Goal: Complete application form: Complete application form

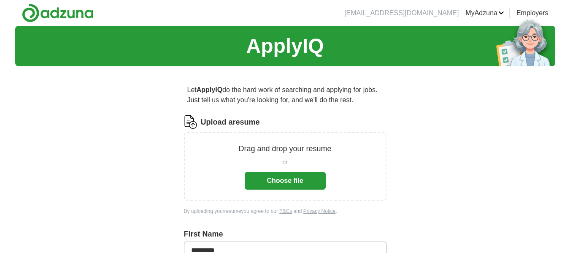
click at [306, 178] on button "Choose file" at bounding box center [285, 181] width 81 height 18
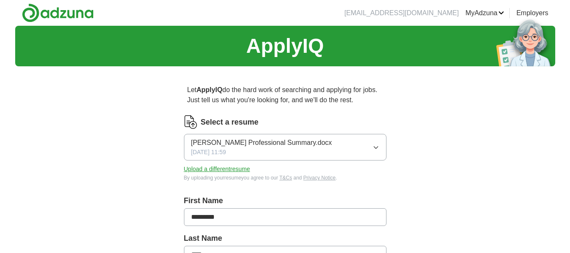
click at [376, 143] on button "[PERSON_NAME] Professional Summary.docx [DATE] 11:59" at bounding box center [285, 147] width 203 height 27
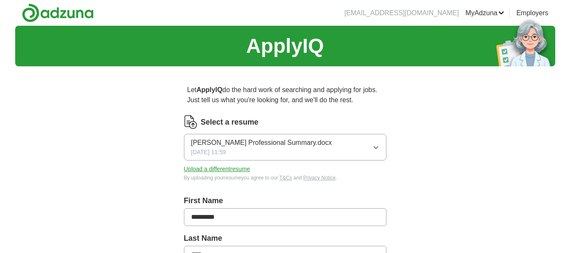
click at [231, 169] on button "Upload a different resume" at bounding box center [217, 169] width 66 height 9
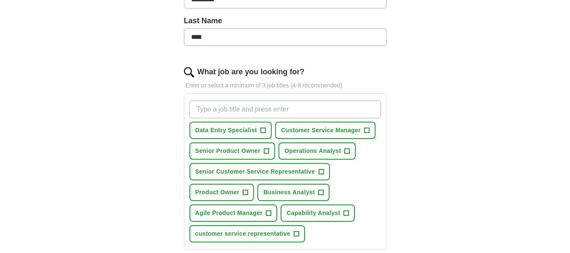
scroll to position [219, 0]
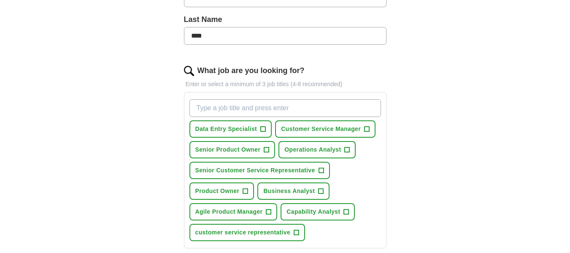
click at [246, 191] on span "+" at bounding box center [245, 191] width 5 height 7
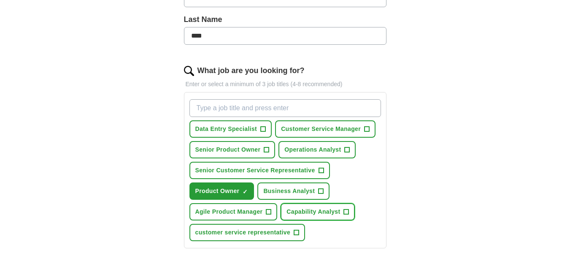
click at [354, 212] on button "Capability Analyst +" at bounding box center [318, 211] width 74 height 17
click at [297, 232] on span "+" at bounding box center [296, 232] width 5 height 7
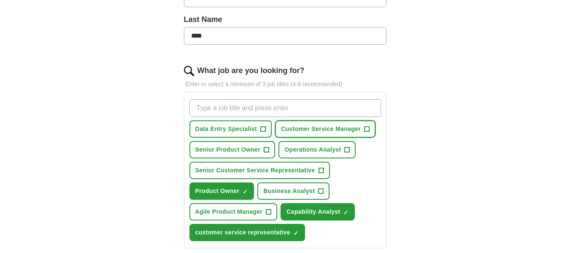
click at [367, 129] on span "+" at bounding box center [367, 129] width 5 height 7
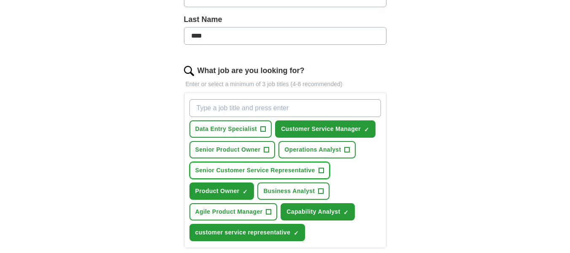
click at [322, 170] on span "+" at bounding box center [321, 170] width 5 height 7
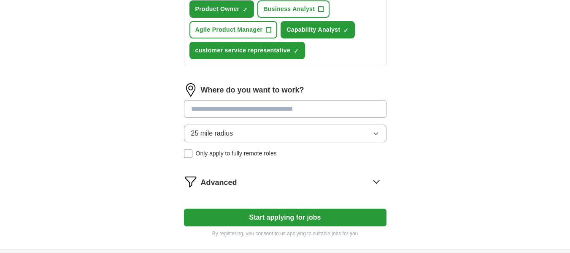
scroll to position [404, 0]
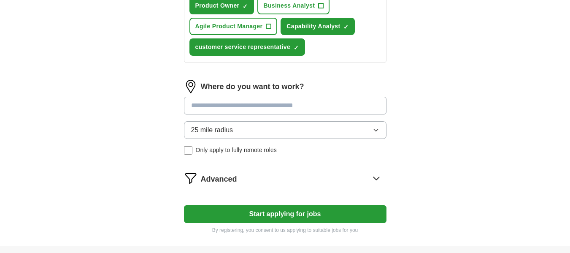
click at [374, 130] on icon "button" at bounding box center [376, 130] width 4 height 2
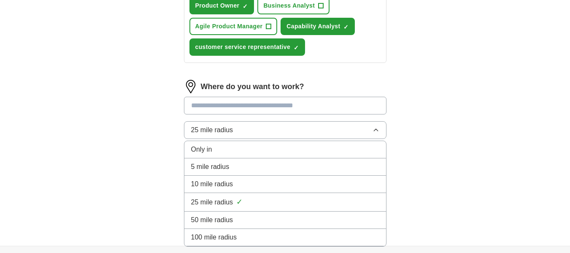
click at [359, 107] on input at bounding box center [285, 106] width 203 height 18
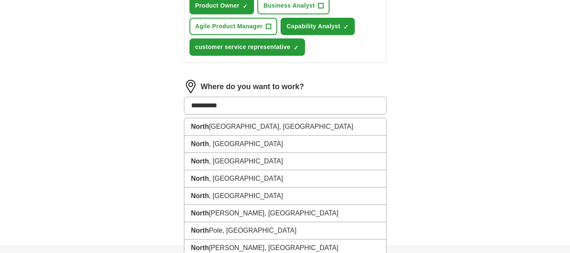
type input "**********"
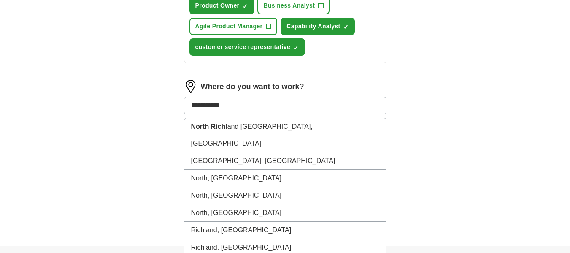
click at [270, 128] on li "[GEOGRAPHIC_DATA], [GEOGRAPHIC_DATA]" at bounding box center [285, 135] width 202 height 34
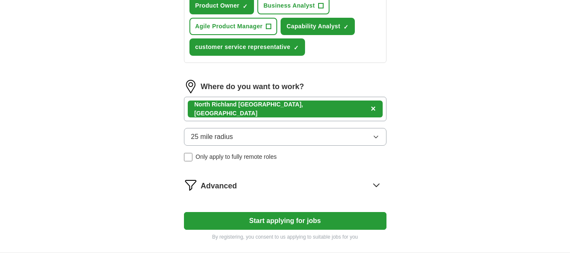
click at [377, 134] on icon "button" at bounding box center [376, 136] width 7 height 7
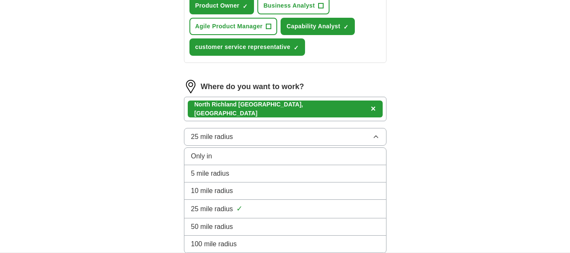
click at [271, 171] on div "5 mile radius" at bounding box center [285, 173] width 188 height 10
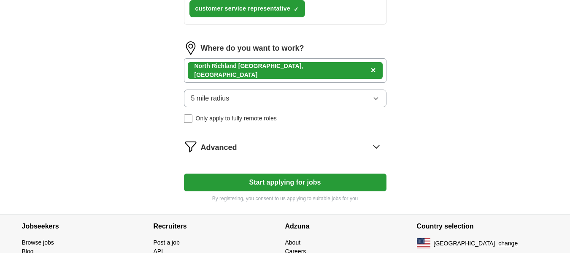
scroll to position [443, 0]
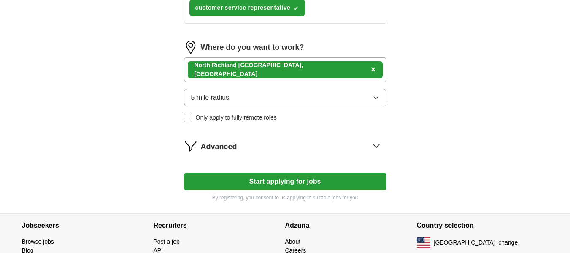
click at [377, 98] on icon "button" at bounding box center [376, 98] width 4 height 2
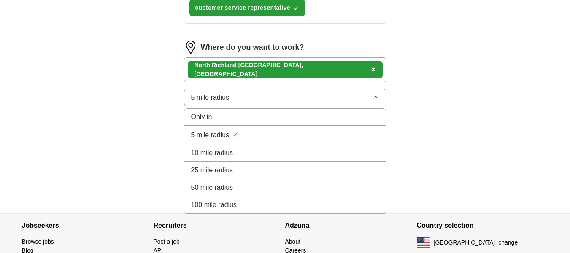
click at [242, 149] on div "10 mile radius" at bounding box center [285, 153] width 188 height 10
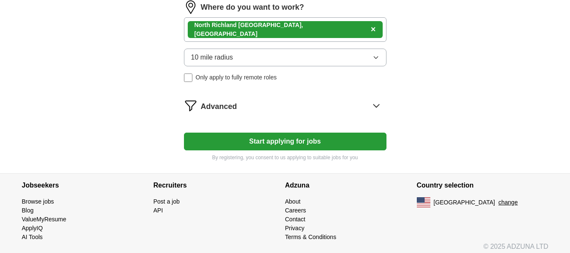
click at [363, 141] on button "Start applying for jobs" at bounding box center [285, 142] width 203 height 18
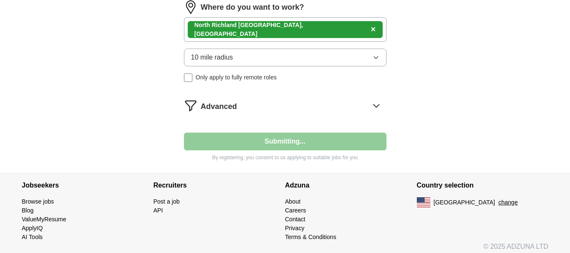
select select "**"
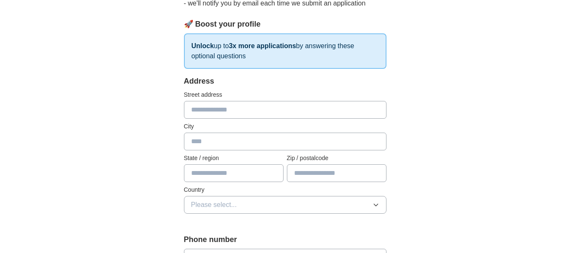
scroll to position [114, 0]
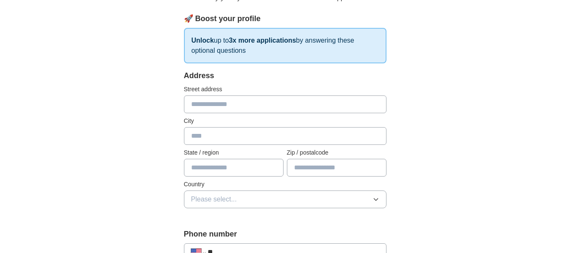
click at [350, 102] on input "text" at bounding box center [285, 104] width 203 height 18
click at [266, 101] on input "**********" at bounding box center [285, 104] width 203 height 18
type input "**********"
type input "*****"
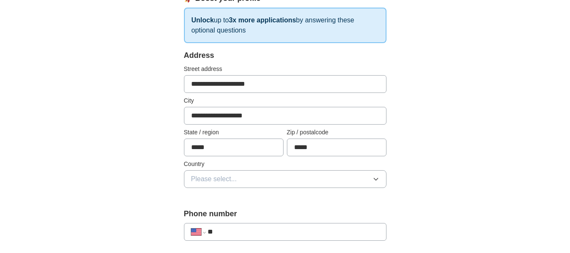
scroll to position [203, 0]
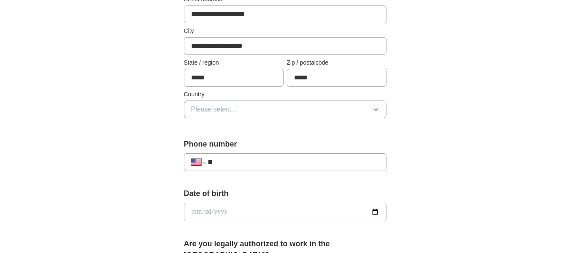
type input "*****"
click at [379, 109] on icon "button" at bounding box center [376, 109] width 7 height 7
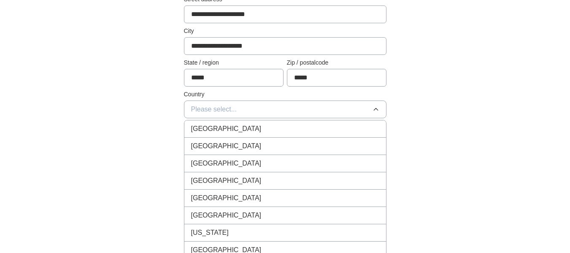
click at [258, 145] on div "[GEOGRAPHIC_DATA]" at bounding box center [285, 146] width 188 height 10
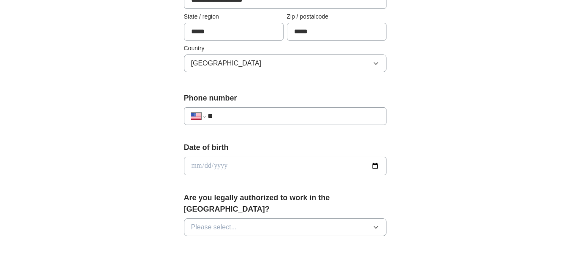
scroll to position [279, 0]
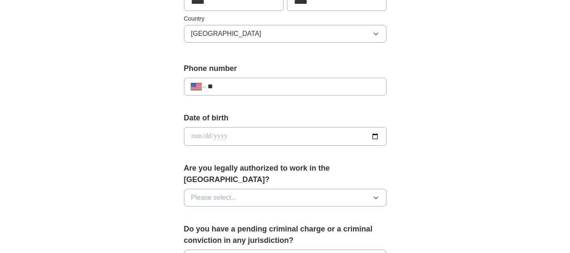
click at [309, 83] on input "**" at bounding box center [293, 86] width 171 height 10
type input "**********"
click at [322, 136] on input "date" at bounding box center [285, 136] width 203 height 19
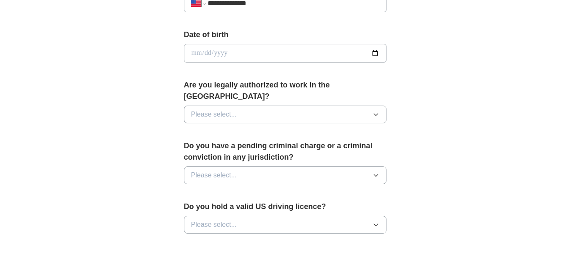
scroll to position [363, 0]
click at [382, 105] on button "Please select..." at bounding box center [285, 114] width 203 height 18
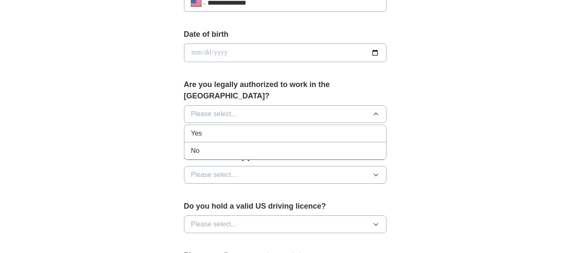
click at [255, 128] on div "Yes" at bounding box center [285, 133] width 188 height 10
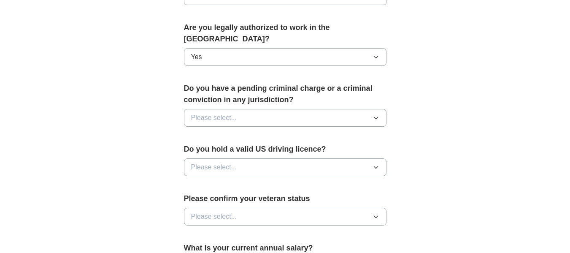
scroll to position [423, 0]
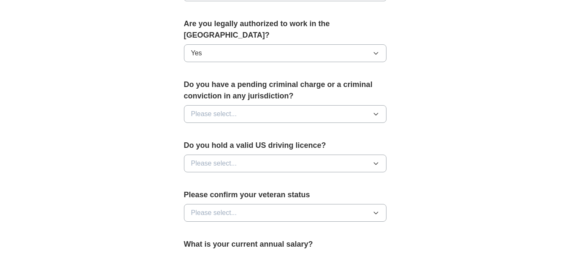
click at [376, 111] on icon "button" at bounding box center [376, 114] width 7 height 7
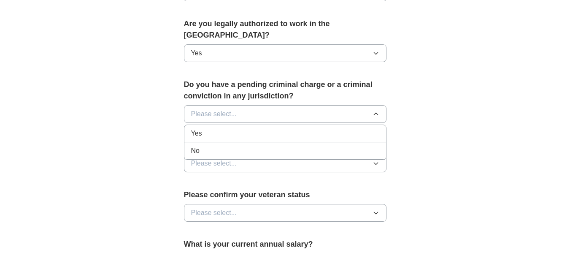
click at [257, 146] on div "No" at bounding box center [285, 151] width 188 height 10
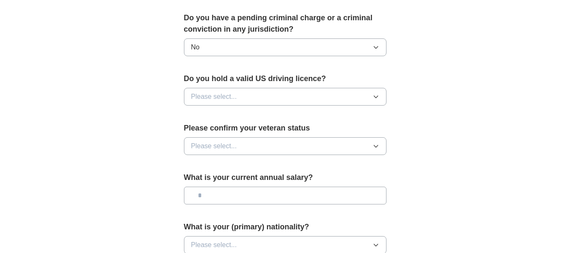
scroll to position [491, 0]
click at [381, 87] on button "Please select..." at bounding box center [285, 96] width 203 height 18
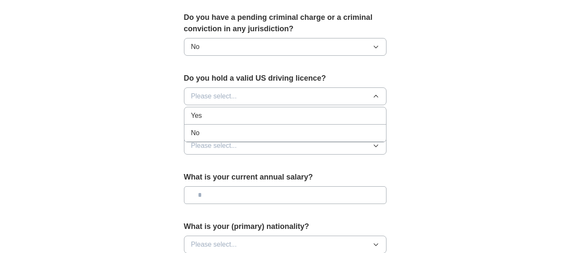
click at [266, 111] on div "Yes" at bounding box center [285, 116] width 188 height 10
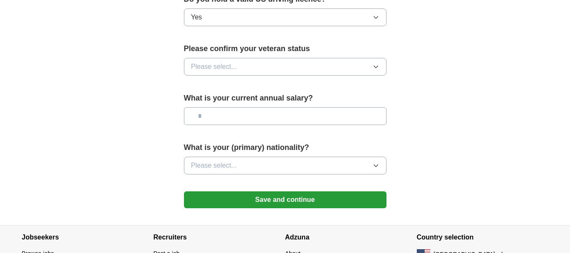
scroll to position [570, 0]
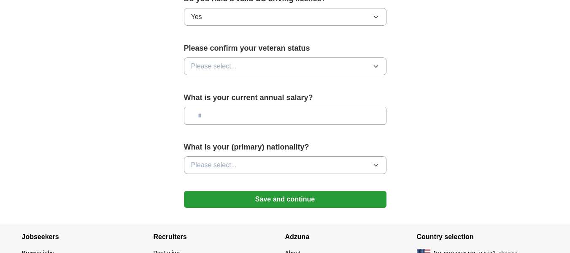
click at [385, 57] on button "Please select..." at bounding box center [285, 66] width 203 height 18
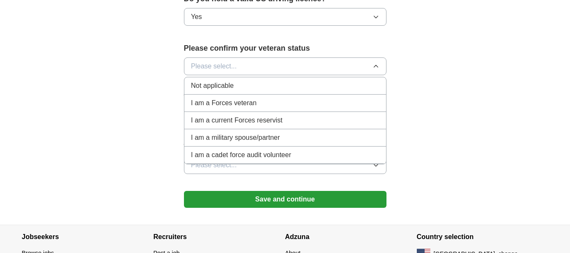
click at [280, 150] on span "I am a cadet force audit volunteer" at bounding box center [241, 155] width 100 height 10
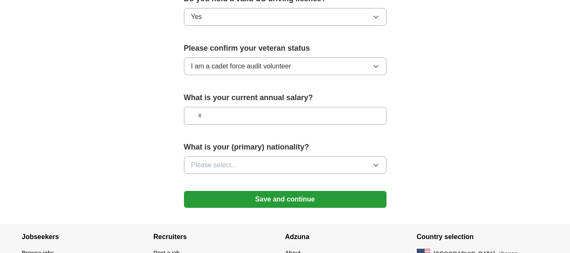
click at [322, 57] on button "I am a cadet force audit volunteer" at bounding box center [285, 66] width 203 height 18
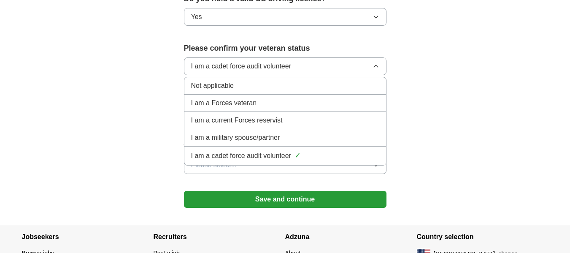
click at [283, 81] on div "Not applicable" at bounding box center [285, 86] width 188 height 10
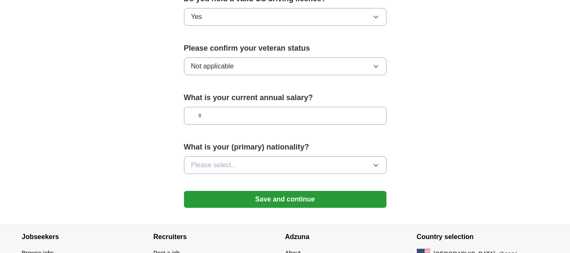
click at [324, 107] on input "text" at bounding box center [285, 116] width 203 height 18
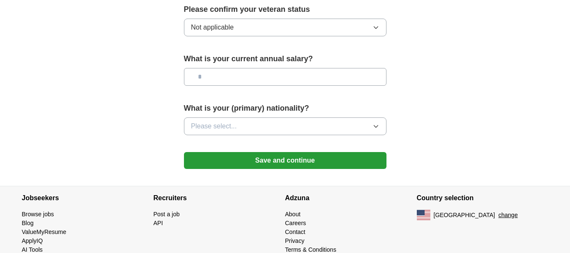
scroll to position [615, 0]
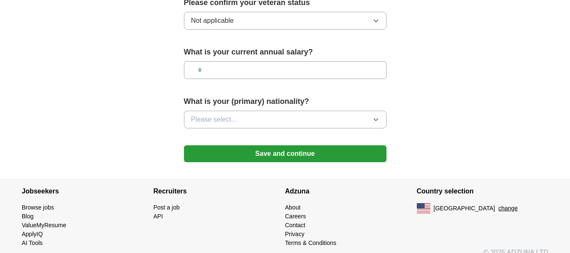
click at [373, 116] on icon "button" at bounding box center [376, 119] width 7 height 7
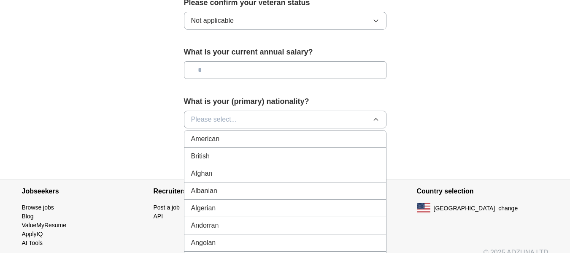
click at [273, 134] on div "American" at bounding box center [285, 139] width 188 height 10
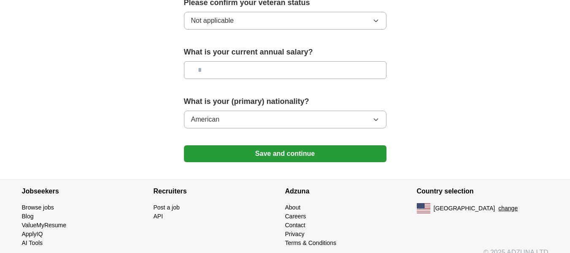
click at [342, 145] on button "Save and continue" at bounding box center [285, 153] width 203 height 17
